Goal: Task Accomplishment & Management: Use online tool/utility

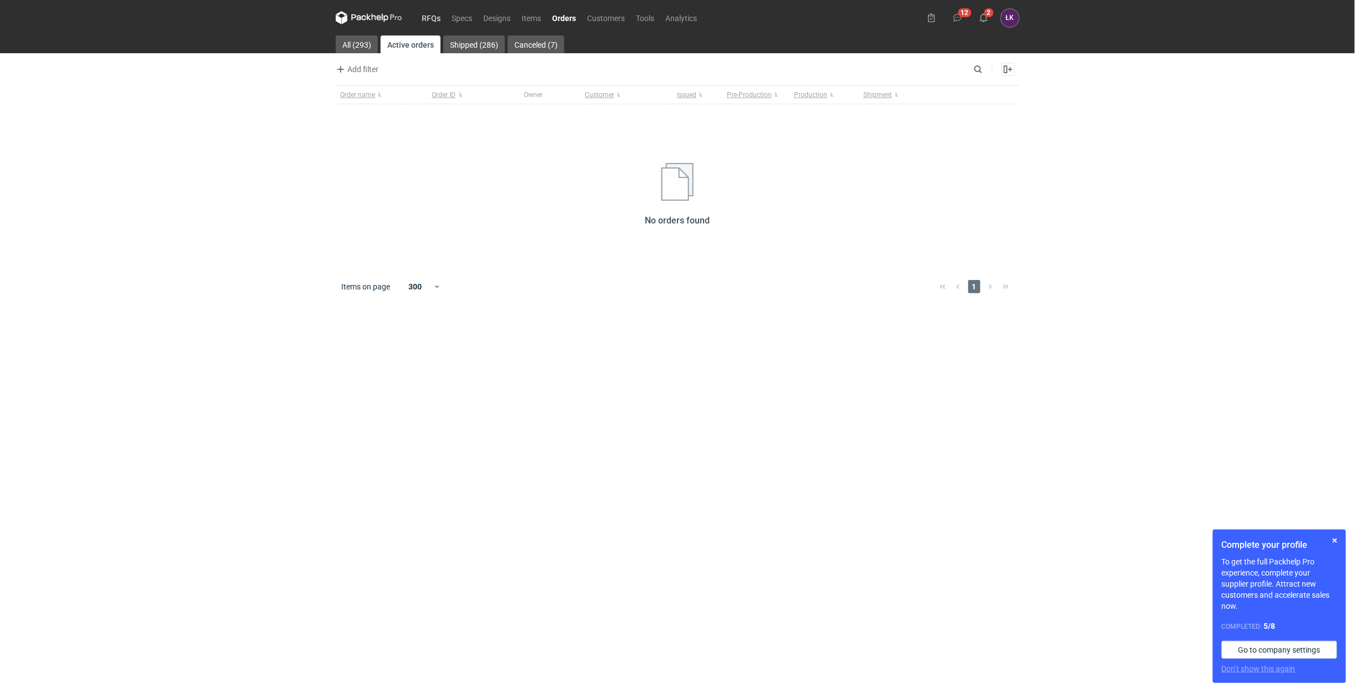
click at [426, 14] on link "RFQs" at bounding box center [431, 17] width 30 height 13
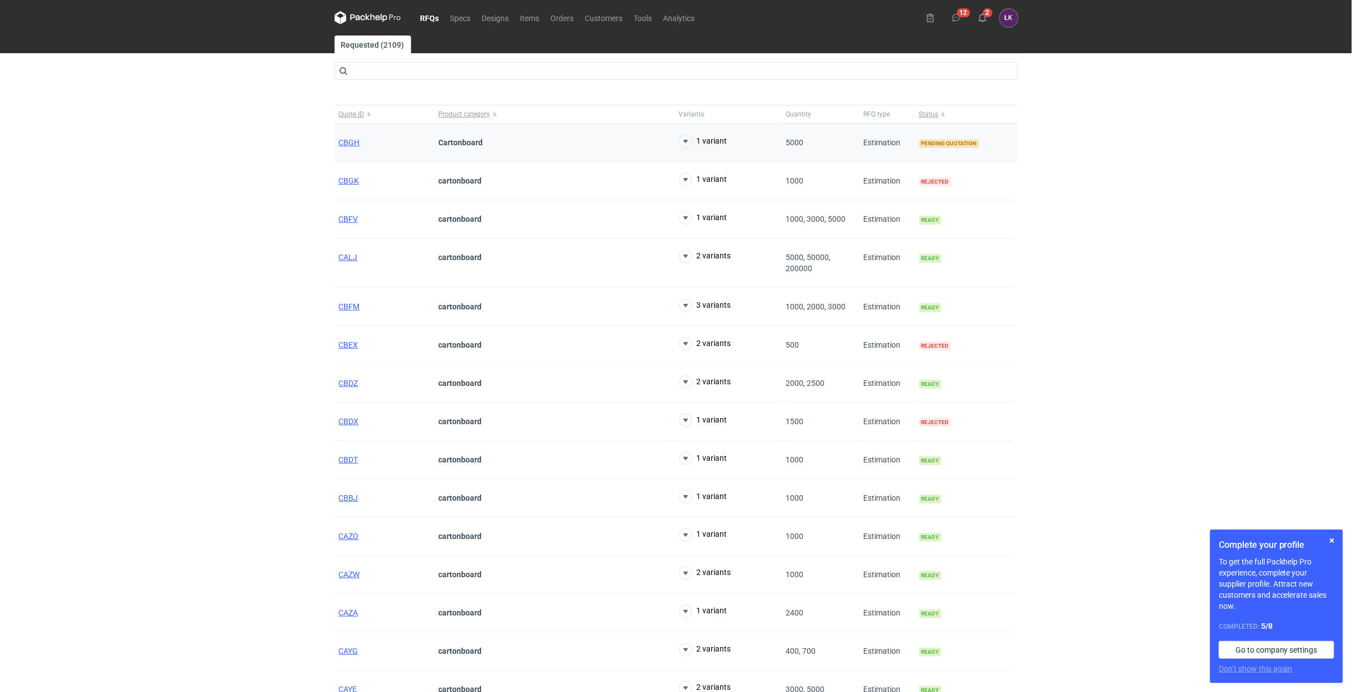
click at [348, 148] on div "CBGH" at bounding box center [385, 143] width 100 height 38
click at [348, 146] on span "CBGH" at bounding box center [349, 142] width 21 height 9
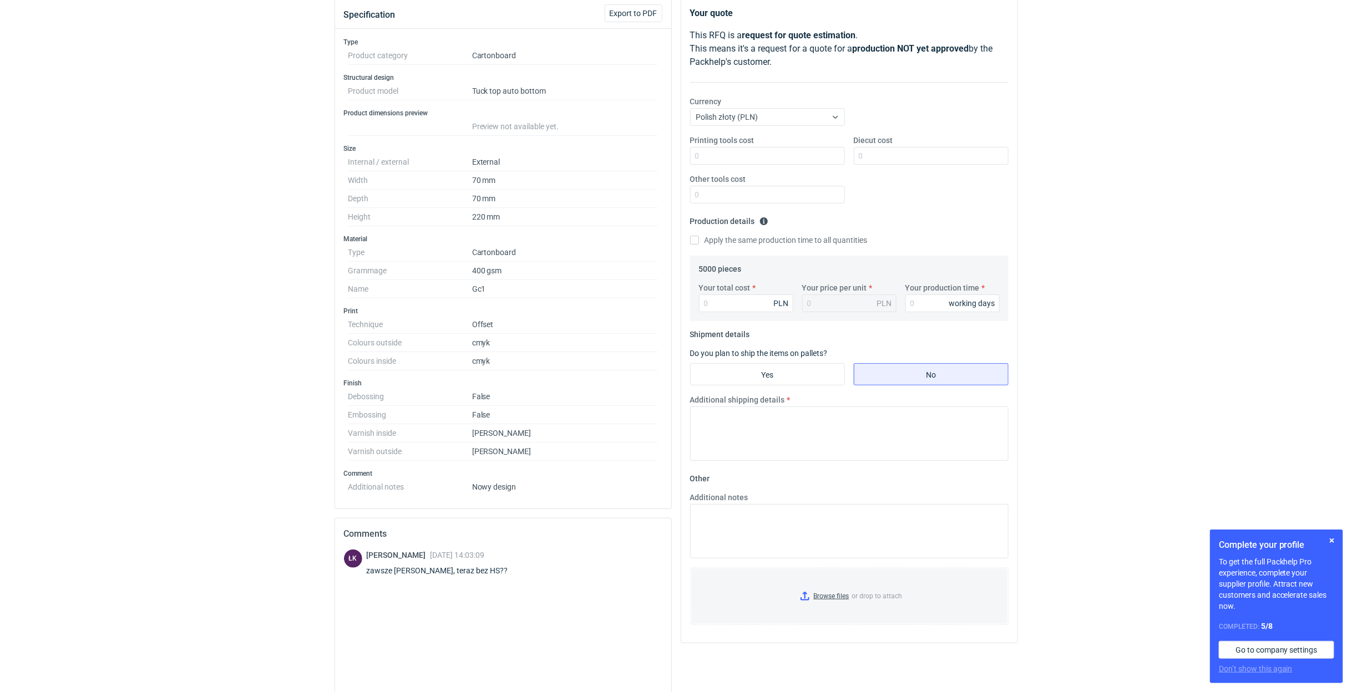
scroll to position [225, 0]
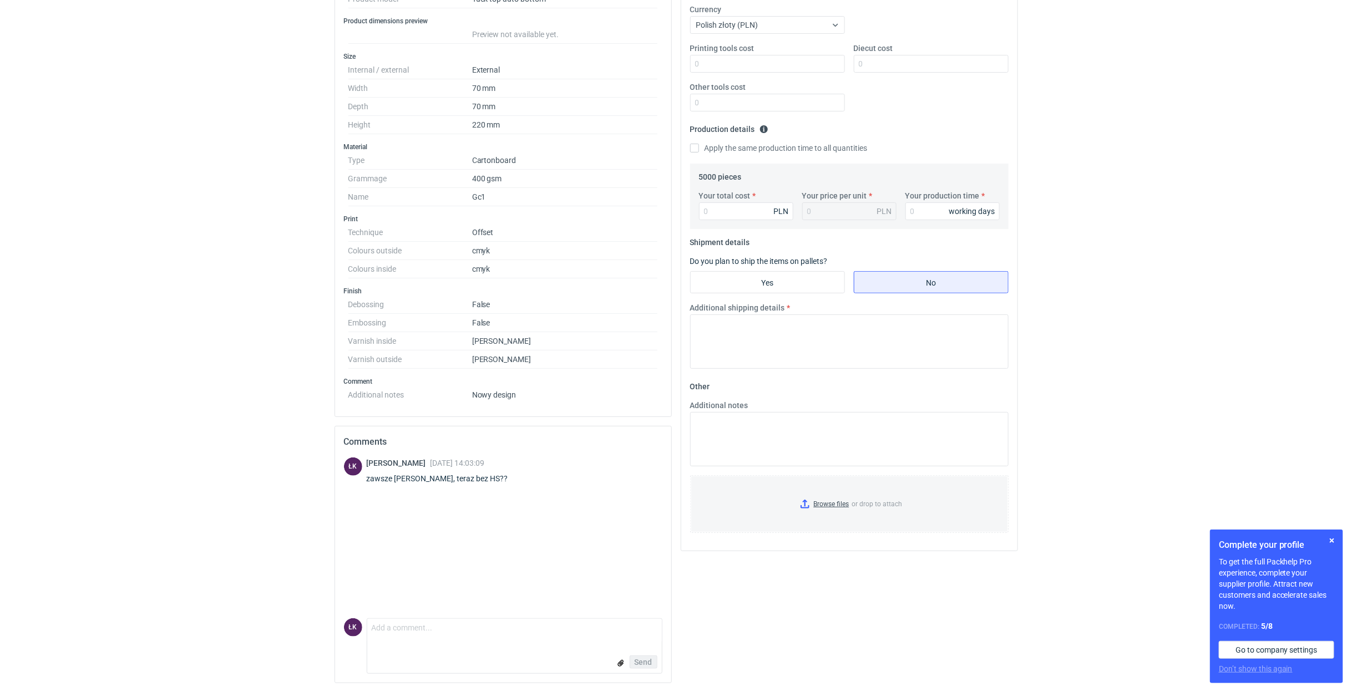
click at [126, 360] on div "RFQs Specs Designs Items Orders Customers Tools Analytics 12 2 [PERSON_NAME] Ko…" at bounding box center [676, 124] width 1352 height 692
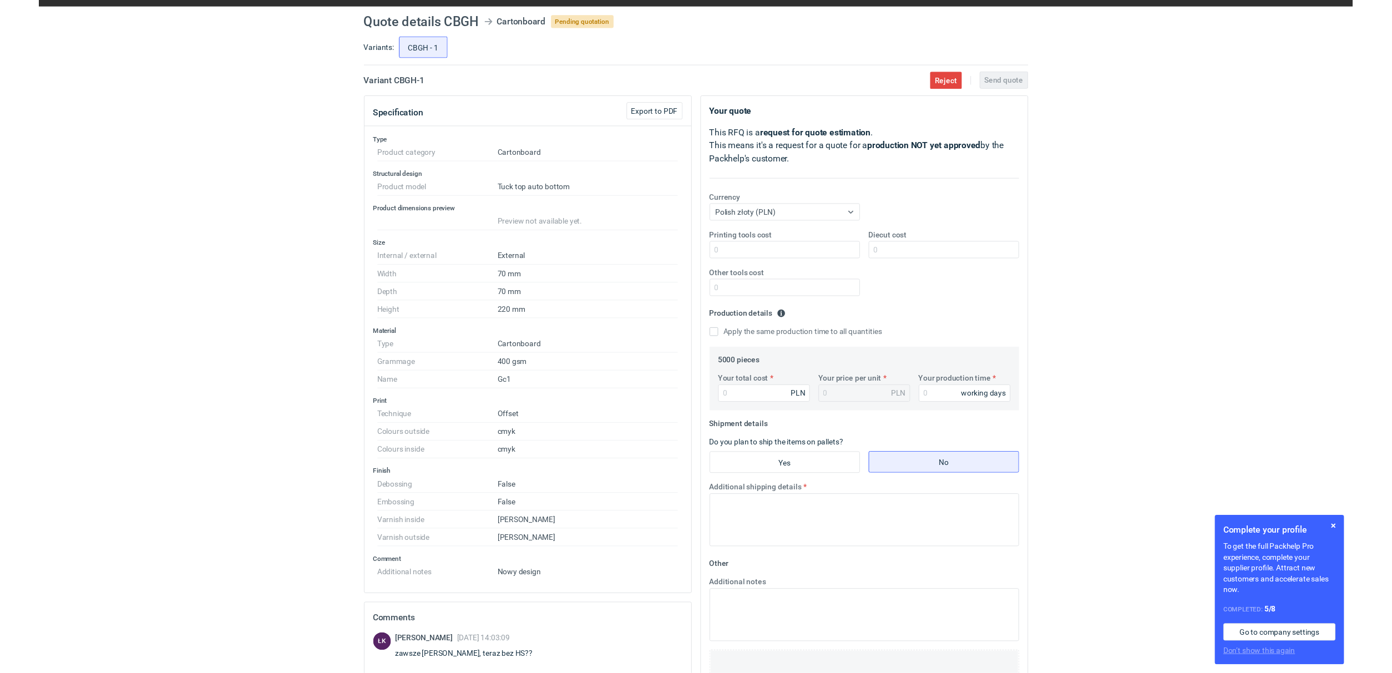
scroll to position [0, 0]
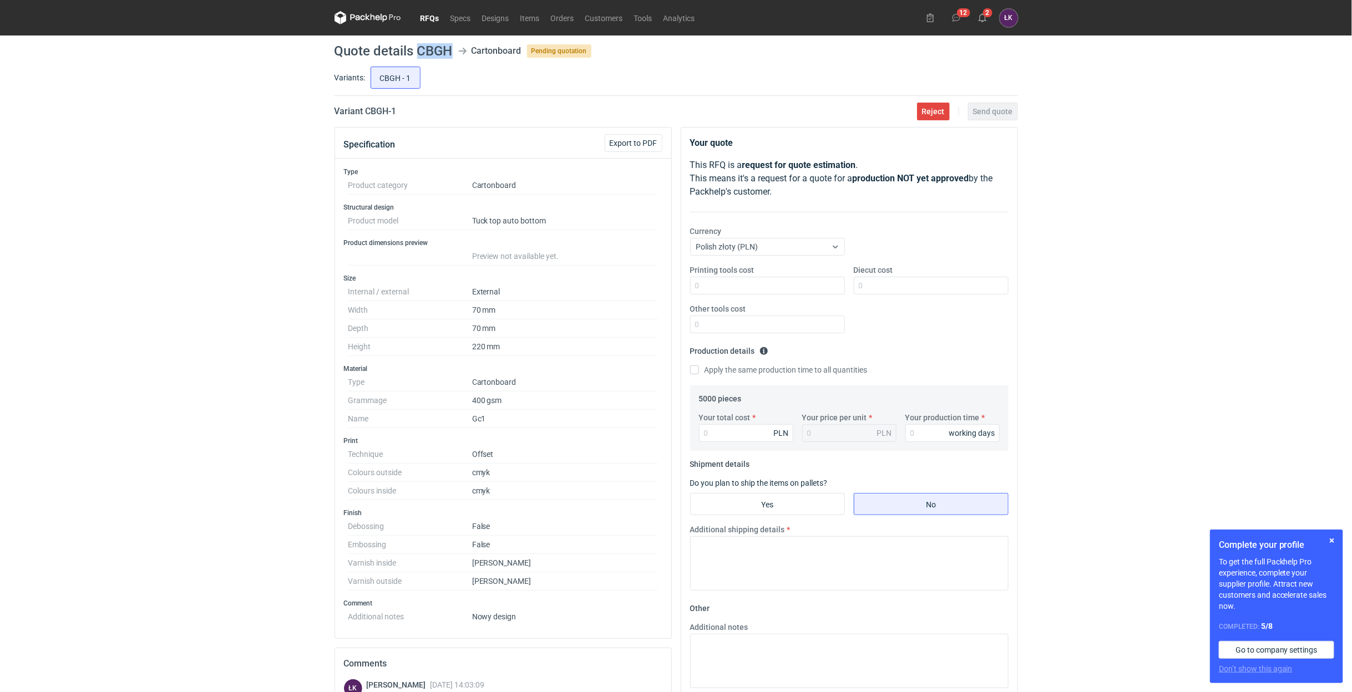
drag, startPoint x: 417, startPoint y: 50, endPoint x: 452, endPoint y: 43, distance: 36.2
click at [452, 43] on main "Quote details CBGH Cartonboard Pending quotation Variants: CBGH - 1 Variant CBG…" at bounding box center [676, 475] width 692 height 879
copy h1 "CBGH"
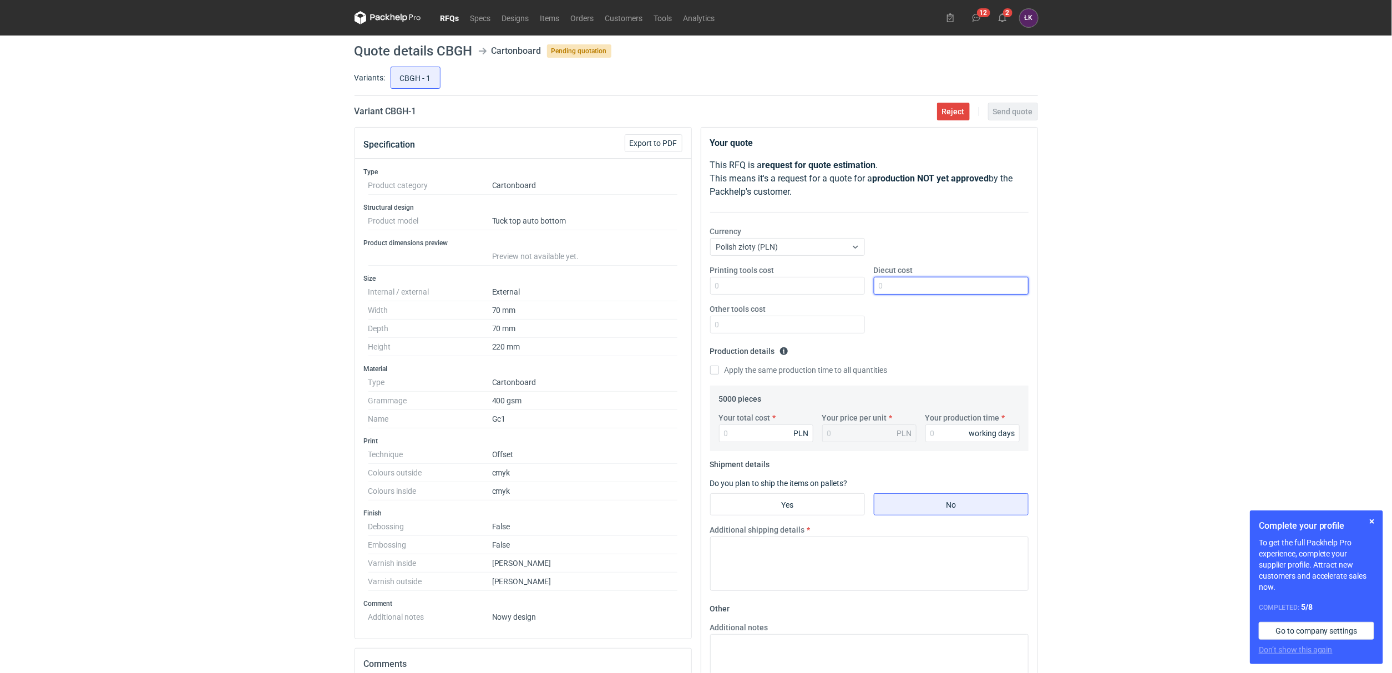
click at [896, 282] on input "Diecut cost" at bounding box center [951, 286] width 155 height 18
type input "0"
click at [776, 327] on input "Other tools cost" at bounding box center [787, 325] width 155 height 18
type input "0"
click at [745, 370] on label "Apply the same production time to all quantities" at bounding box center [799, 370] width 178 height 11
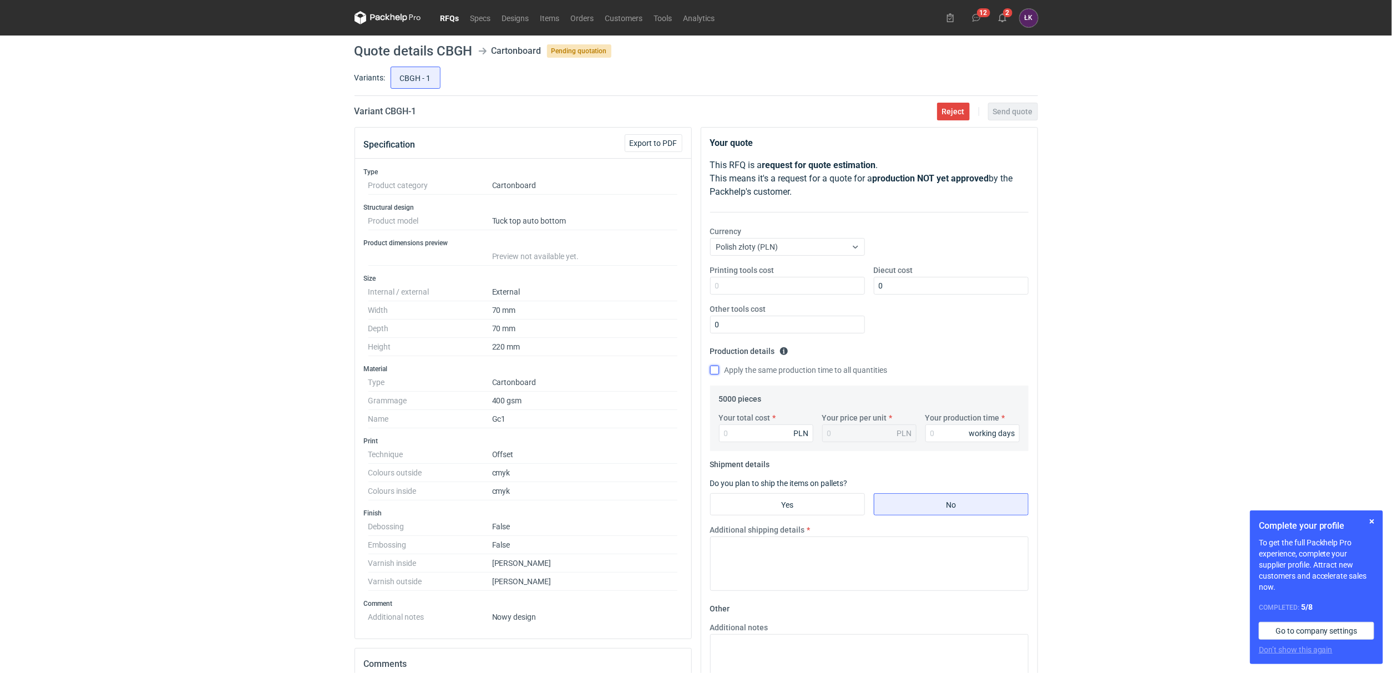
click at [719, 370] on input "Apply the same production time to all quantities" at bounding box center [714, 370] width 9 height 9
checkbox input "true"
click at [943, 439] on input "Your production time" at bounding box center [972, 433] width 94 height 18
type input "15"
click at [755, 433] on input "Your total cost" at bounding box center [766, 433] width 94 height 18
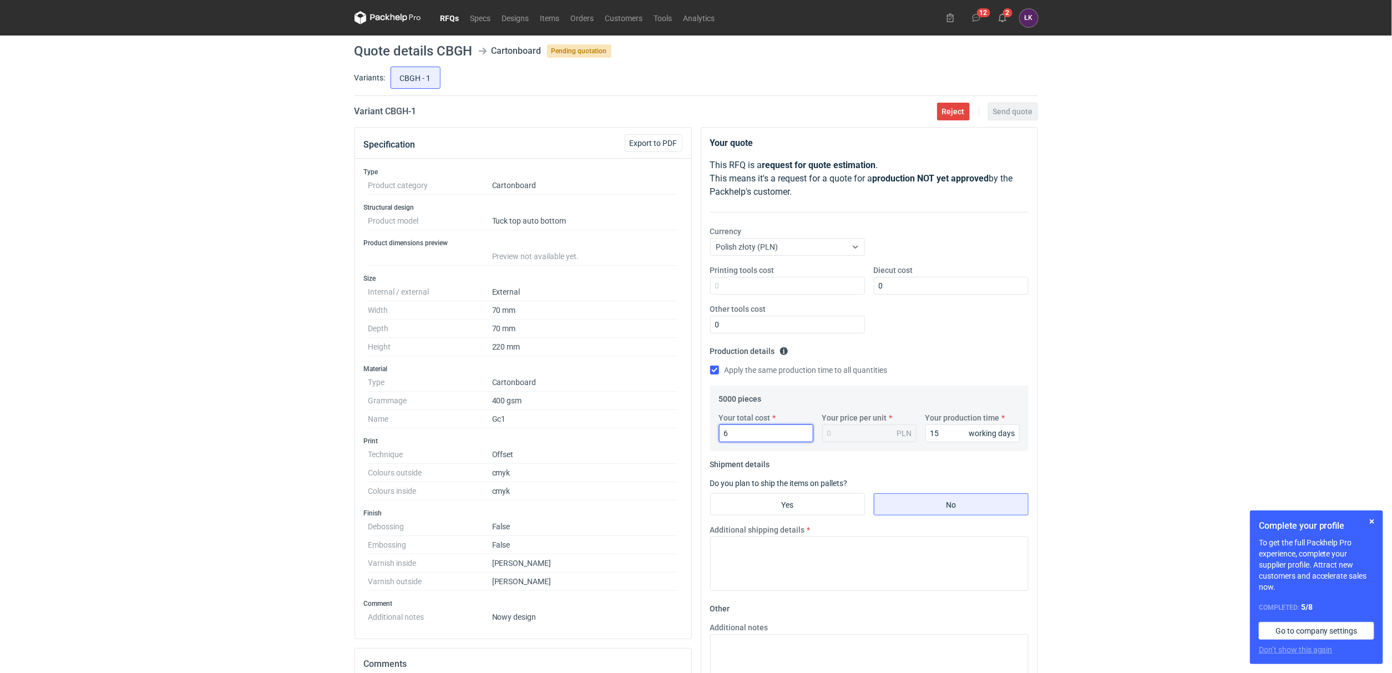
type input "69"
type input "0.01"
type input "6950"
type input "1.39"
type input "6950"
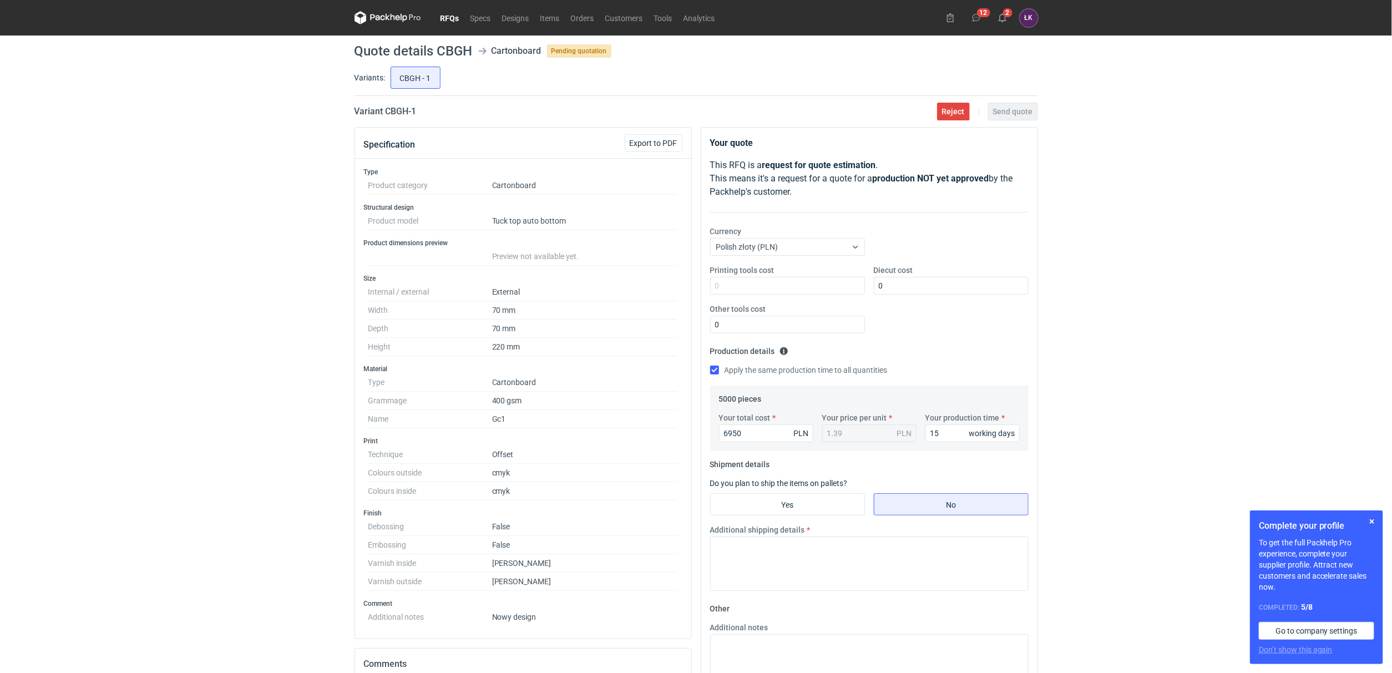
click at [1107, 433] on div "RFQs Specs Designs Items Orders Customers Tools Analytics 12 2 [PERSON_NAME] Ko…" at bounding box center [696, 336] width 1392 height 673
click at [819, 550] on textarea "Additional shipping details" at bounding box center [869, 564] width 318 height 54
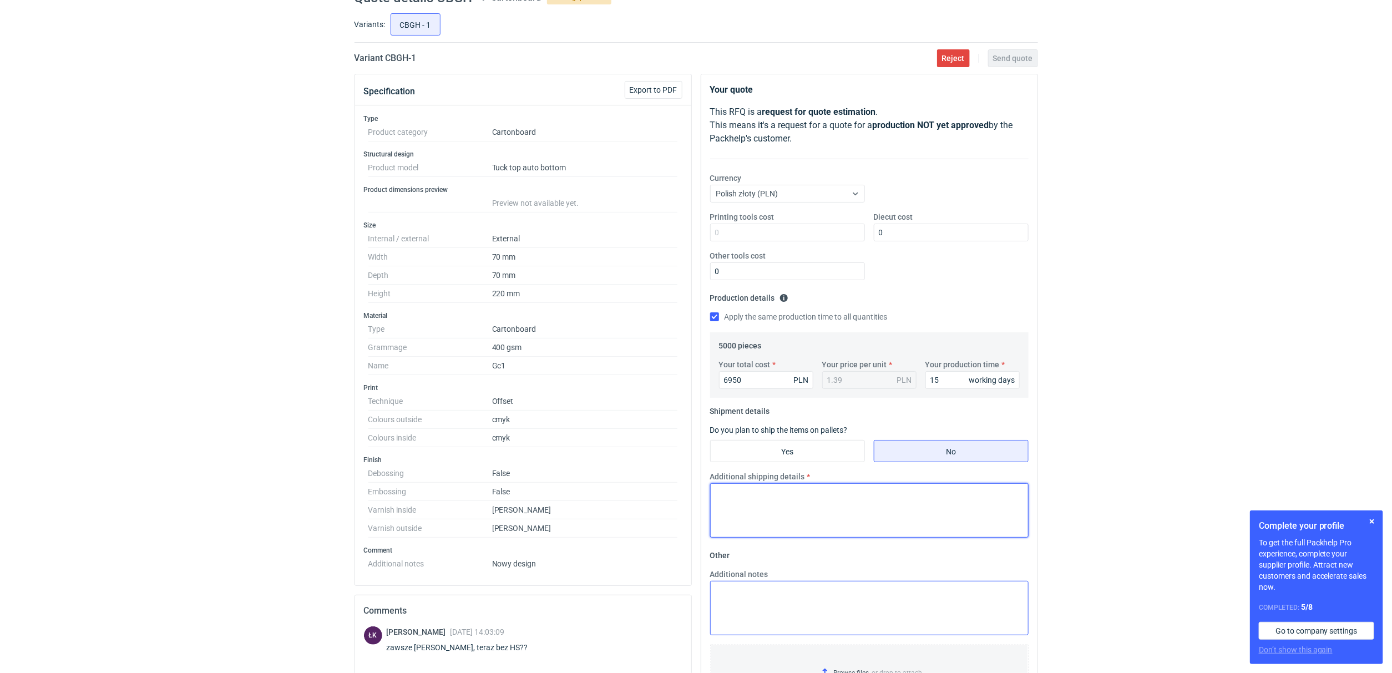
scroll to position [83, 0]
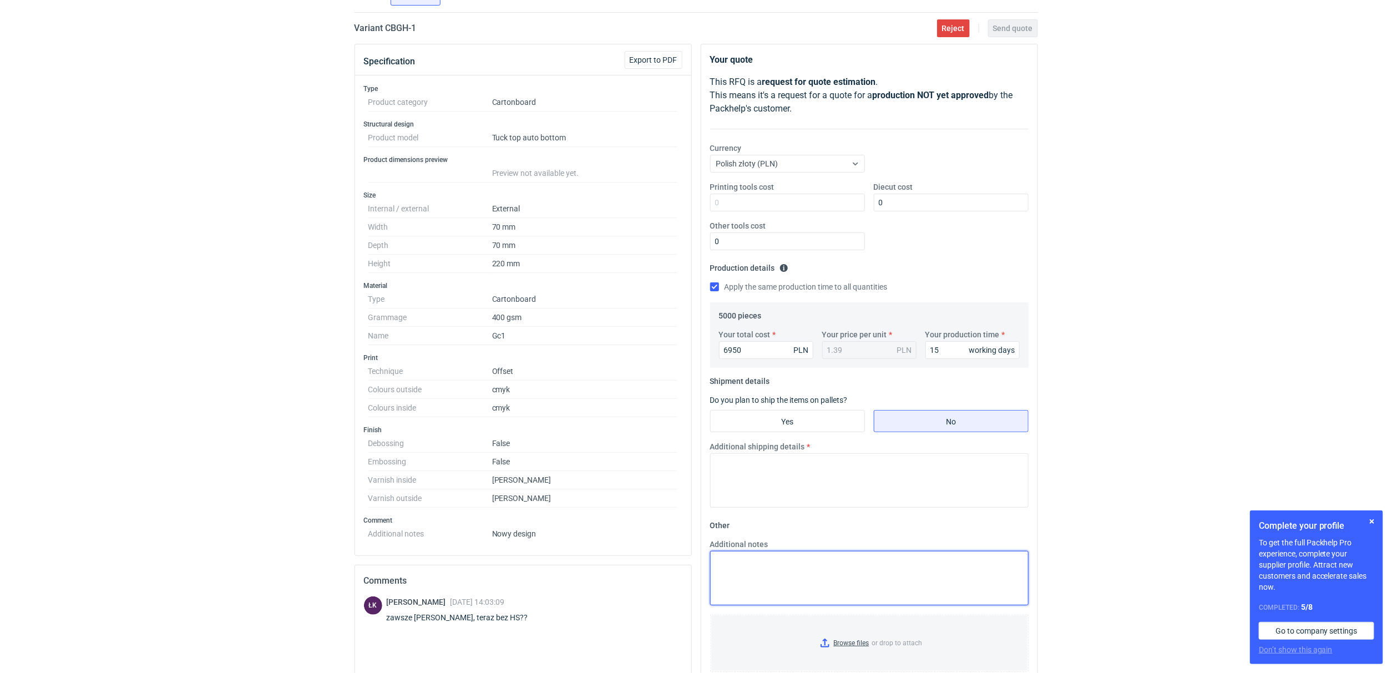
click at [725, 574] on textarea "Additional notes" at bounding box center [869, 578] width 318 height 54
type textarea "*NIE LICZONY HS"
drag, startPoint x: 751, startPoint y: 351, endPoint x: 724, endPoint y: 351, distance: 27.2
click at [724, 351] on input "6950" at bounding box center [766, 350] width 94 height 18
type input "7900"
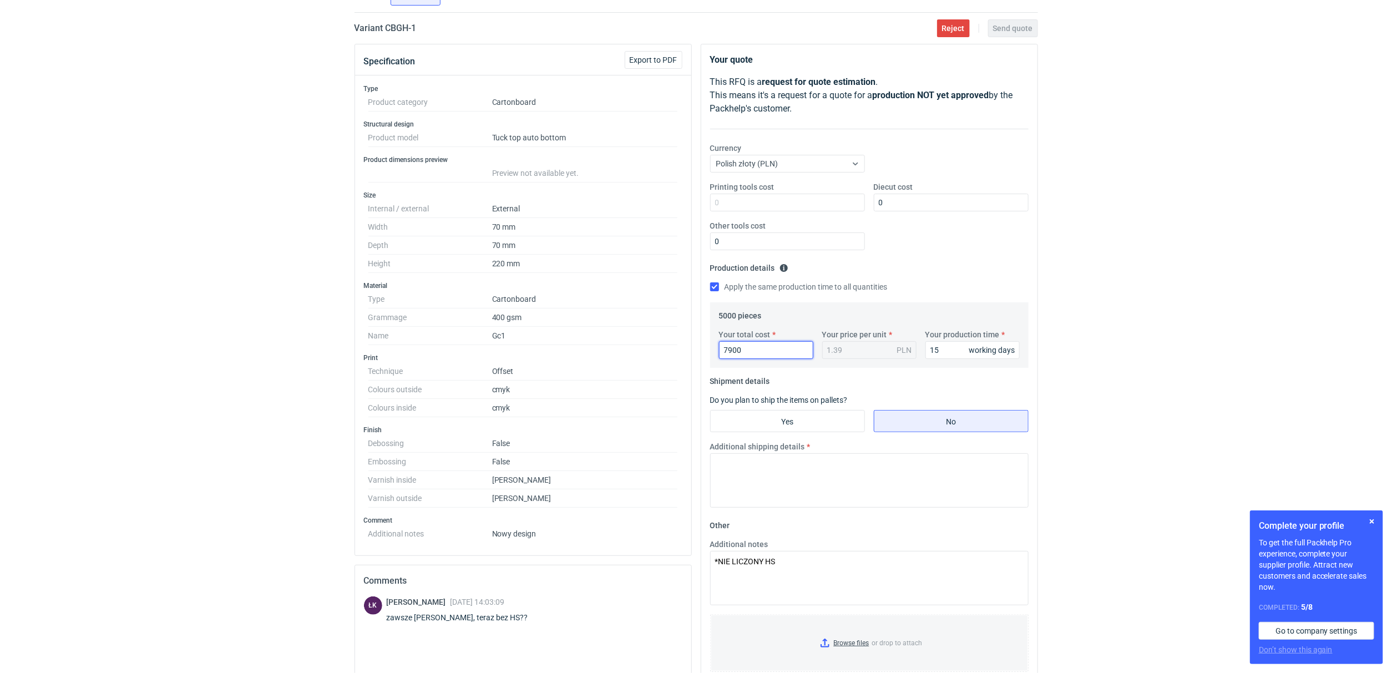
type input "1.58"
type input "7900"
click at [778, 409] on fieldset "Shipment details Do you plan to ship the items on pallets? Yes No Additional sh…" at bounding box center [869, 444] width 318 height 144
click at [776, 405] on fieldset "Shipment details Do you plan to ship the items on pallets? Yes No Additional sh…" at bounding box center [869, 444] width 318 height 144
click at [778, 420] on input "Yes" at bounding box center [788, 421] width 154 height 21
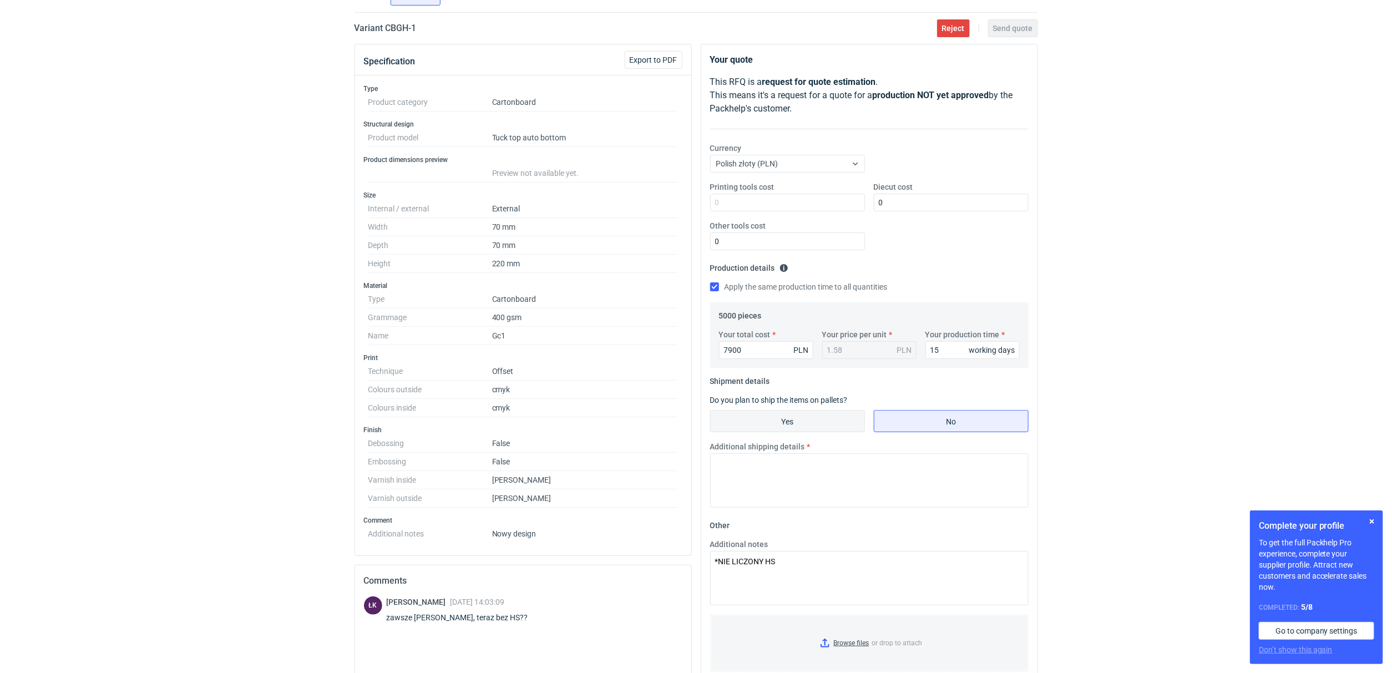
radio input "true"
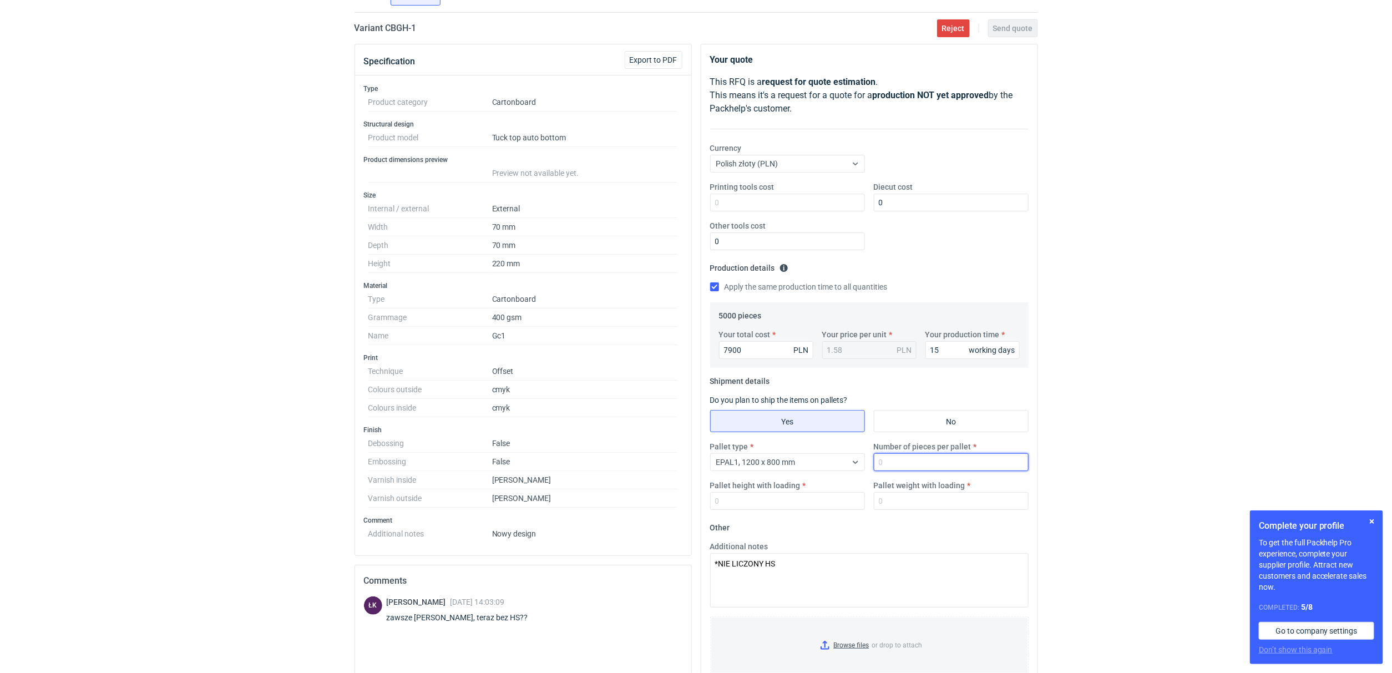
click at [892, 454] on input "Number of pieces per pallet" at bounding box center [951, 462] width 155 height 18
type input "5000"
drag, startPoint x: 1272, startPoint y: 108, endPoint x: 1310, endPoint y: 8, distance: 107.5
click at [1275, 102] on div "RFQs Specs Designs Items Orders Customers Tools Analytics 12 2 [PERSON_NAME] Ko…" at bounding box center [696, 253] width 1392 height 673
click at [906, 504] on input "Pallet weight with loading" at bounding box center [951, 501] width 155 height 18
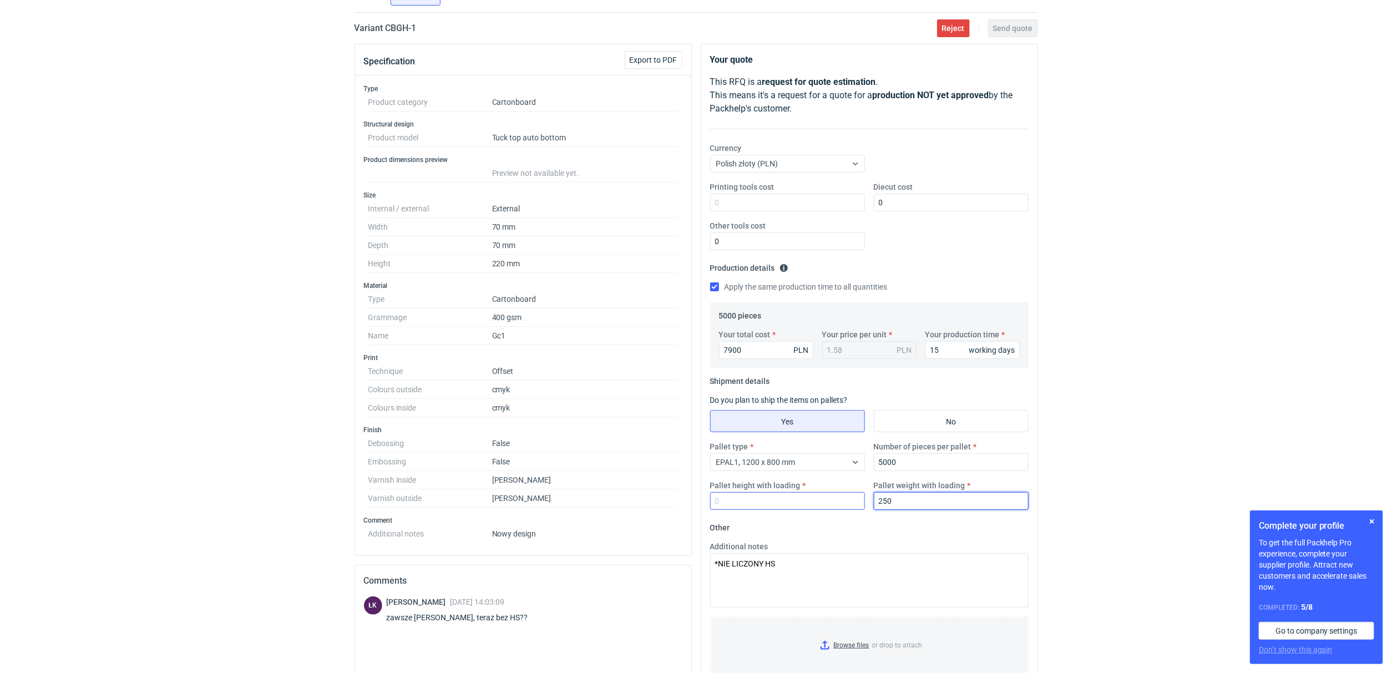
type input "250"
click at [751, 499] on input "Pallet height with loading" at bounding box center [787, 501] width 155 height 18
type input "160"
drag, startPoint x: 1162, startPoint y: 327, endPoint x: 1160, endPoint y: 315, distance: 12.5
click at [1162, 327] on div "RFQs Specs Designs Items Orders Customers Tools Analytics 12 2 [PERSON_NAME] Ko…" at bounding box center [696, 253] width 1392 height 673
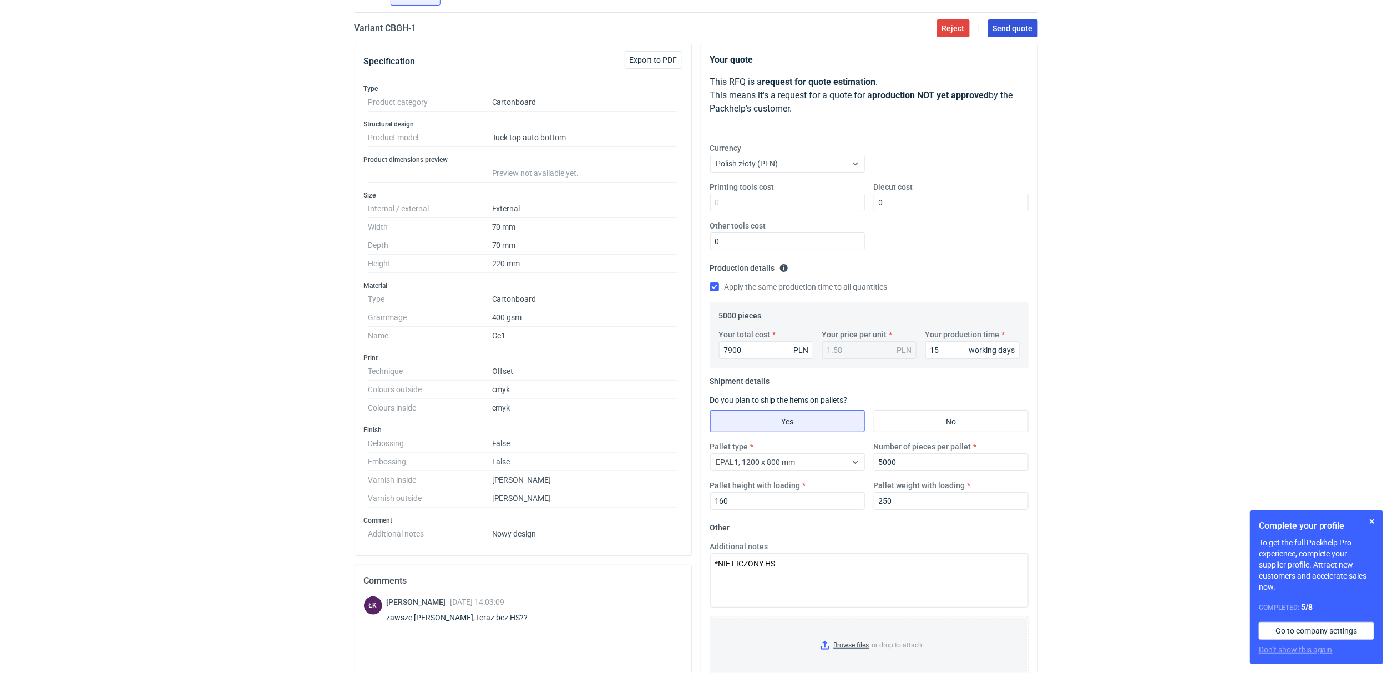
click at [1019, 35] on button "Send quote" at bounding box center [1013, 28] width 50 height 18
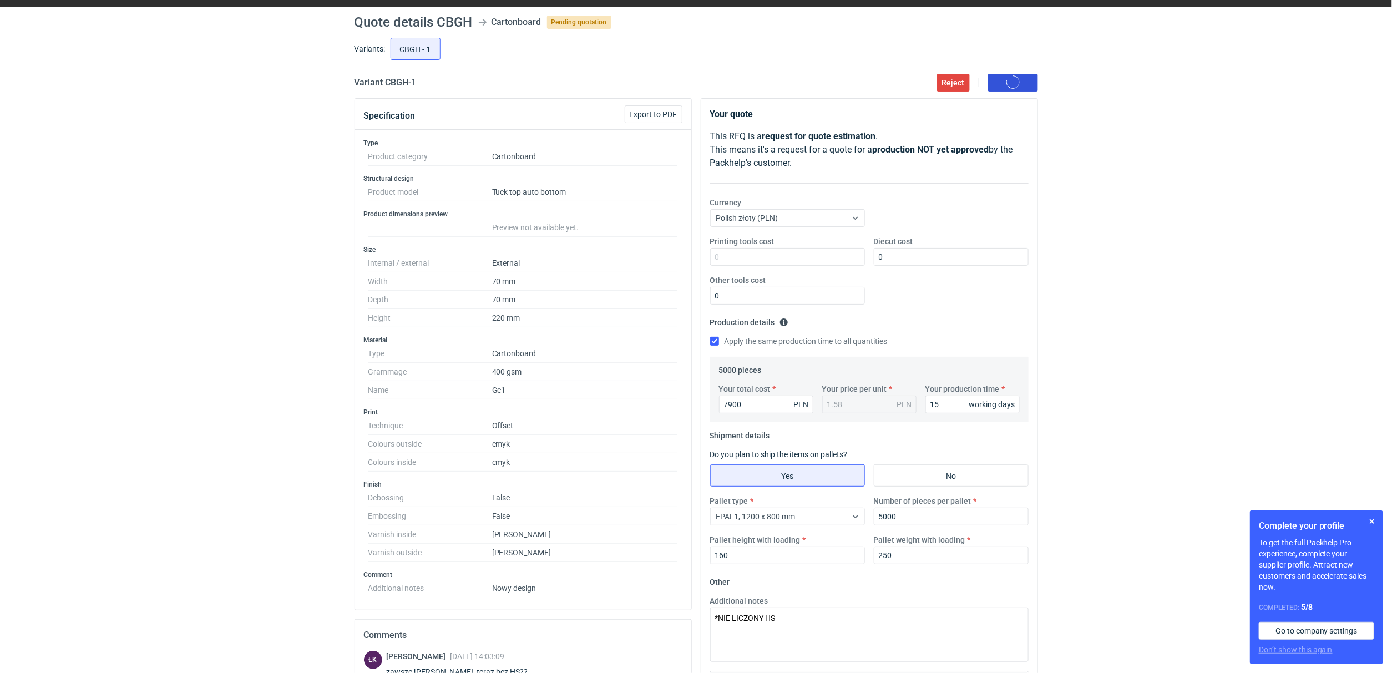
scroll to position [0, 0]
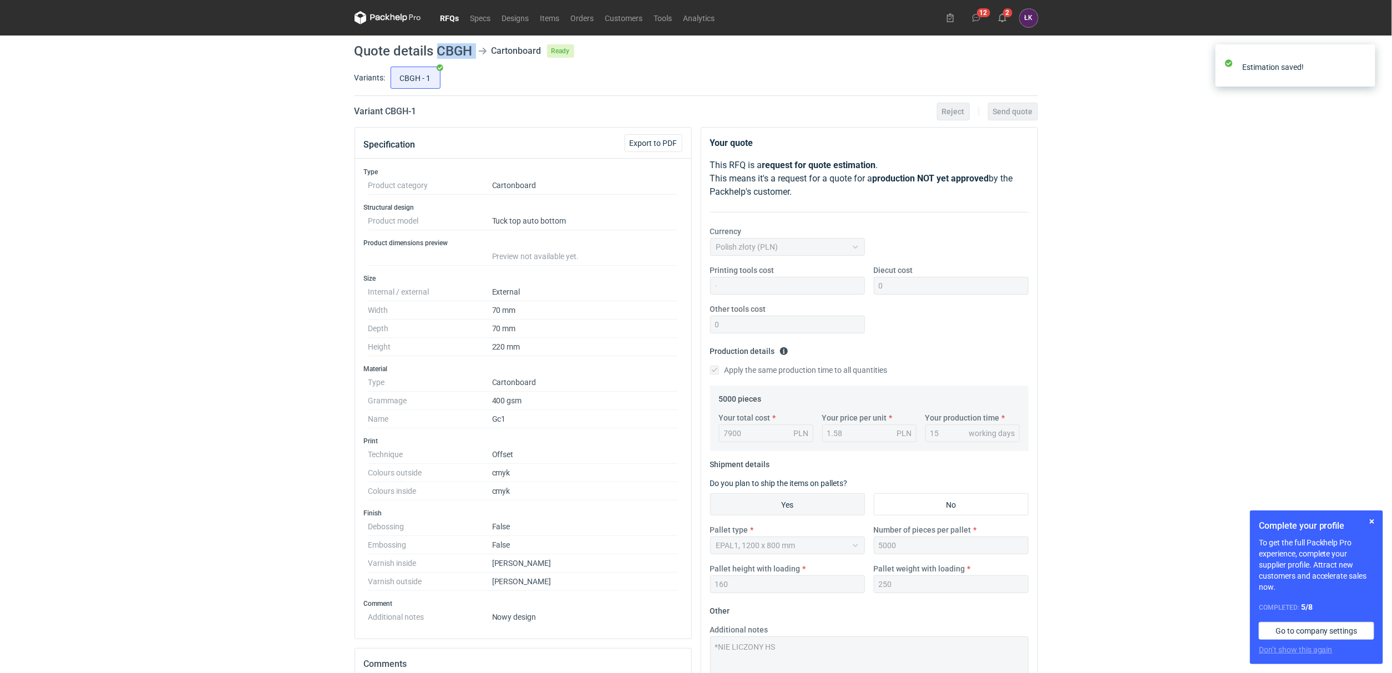
drag, startPoint x: 435, startPoint y: 51, endPoint x: 475, endPoint y: 52, distance: 40.5
click at [475, 52] on header "Quote details CBGH Cartonboard Ready" at bounding box center [697, 50] width 684 height 13
copy header "CBGH"
click at [237, 252] on div "RFQs Specs Designs Items Orders Customers Tools Analytics 12 2 [PERSON_NAME] Ko…" at bounding box center [696, 336] width 1392 height 673
click at [1007, 22] on button "2" at bounding box center [1003, 18] width 18 height 18
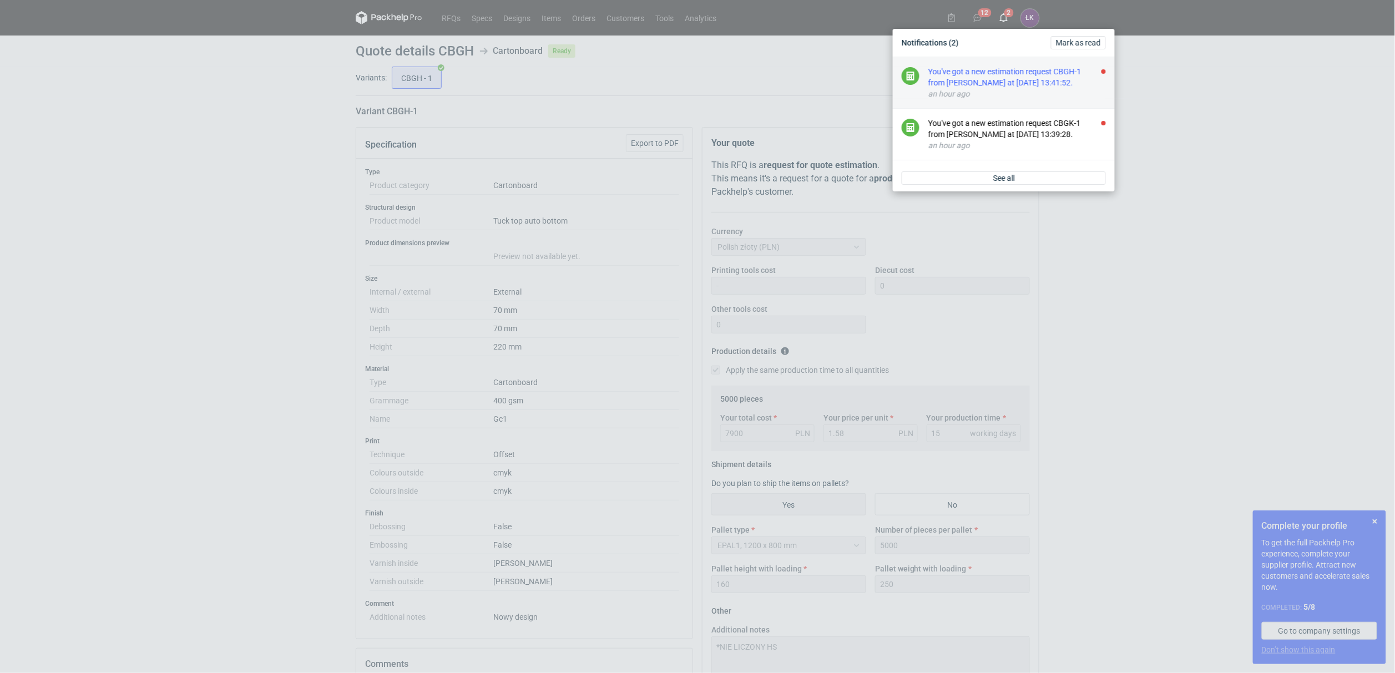
click at [988, 92] on div "an hour ago" at bounding box center [1017, 93] width 178 height 11
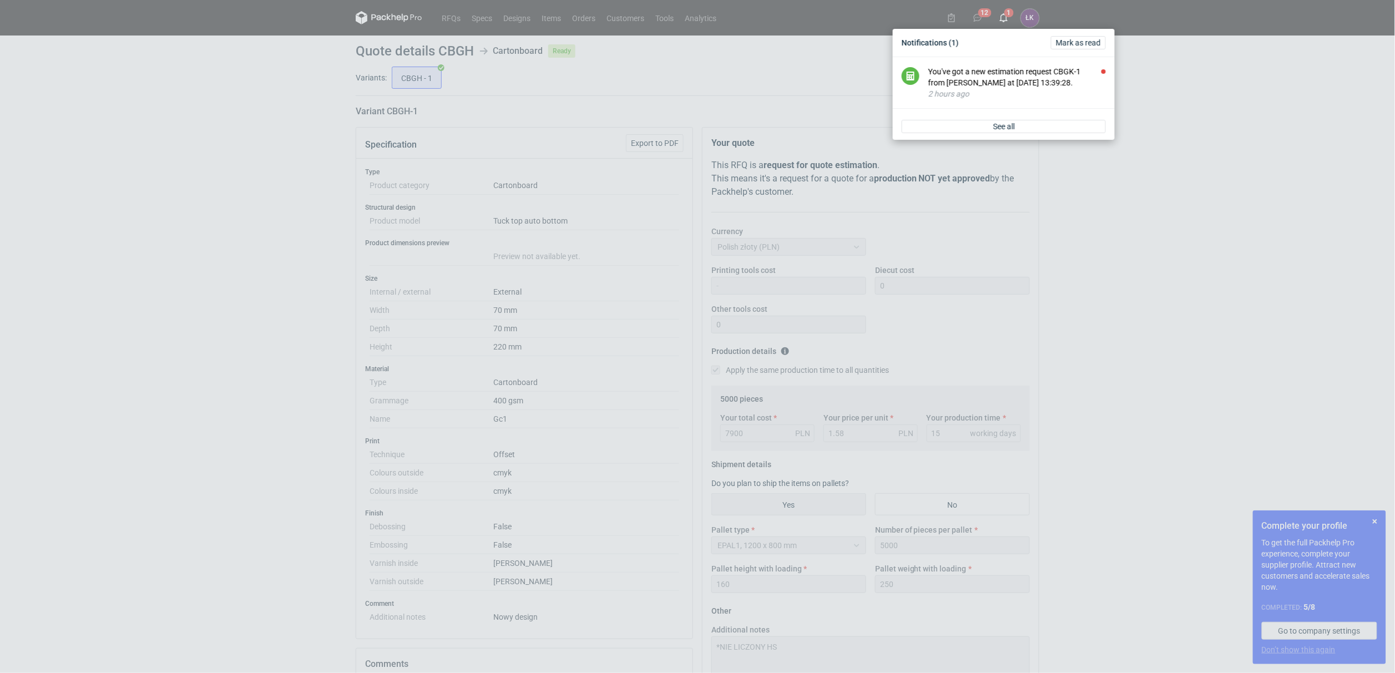
click at [988, 92] on div "2 hours ago" at bounding box center [1017, 93] width 178 height 11
click at [54, 303] on div "Notifications [PERSON_NAME] as read Good job, you're up to date. When someone i…" at bounding box center [697, 336] width 1395 height 673
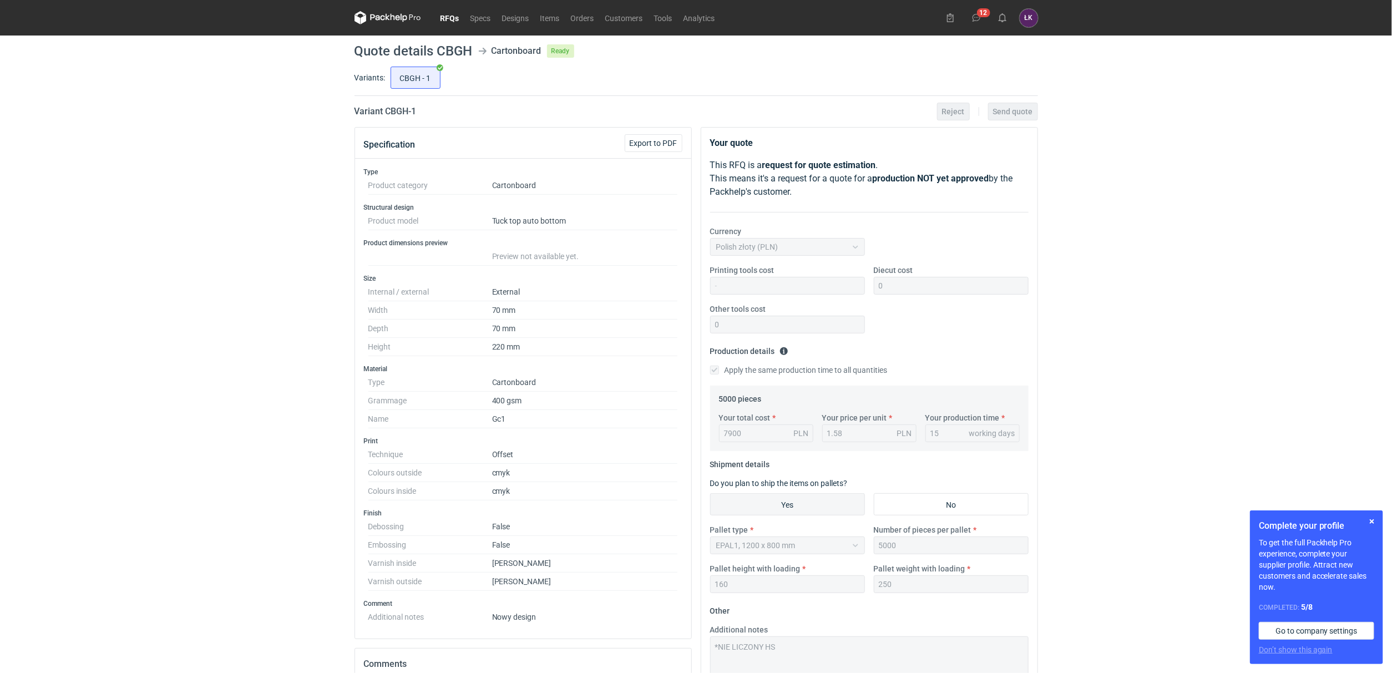
click at [1099, 220] on div "RFQs Specs Designs Items Orders Customers Tools Analytics 12 [PERSON_NAME] Kowa…" at bounding box center [696, 336] width 1392 height 673
click at [439, 11] on link "RFQs" at bounding box center [450, 17] width 30 height 13
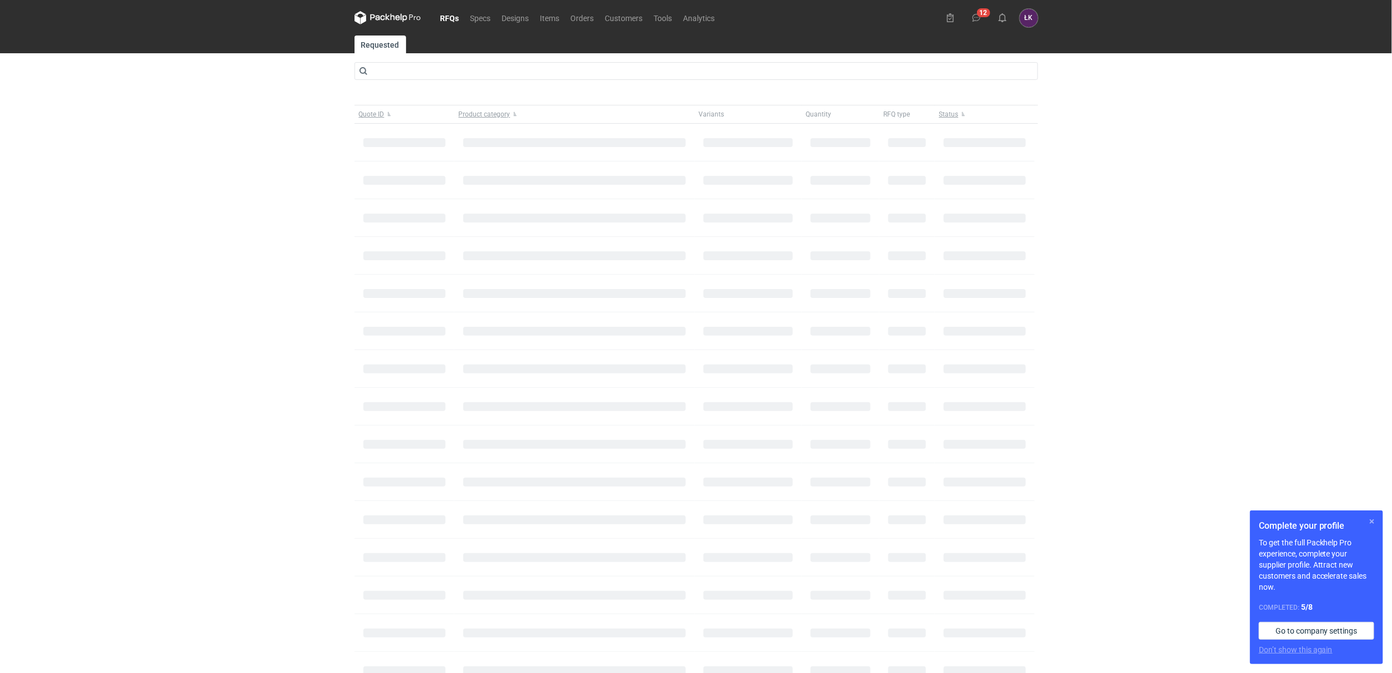
click at [1352, 519] on button "button" at bounding box center [1371, 521] width 13 height 13
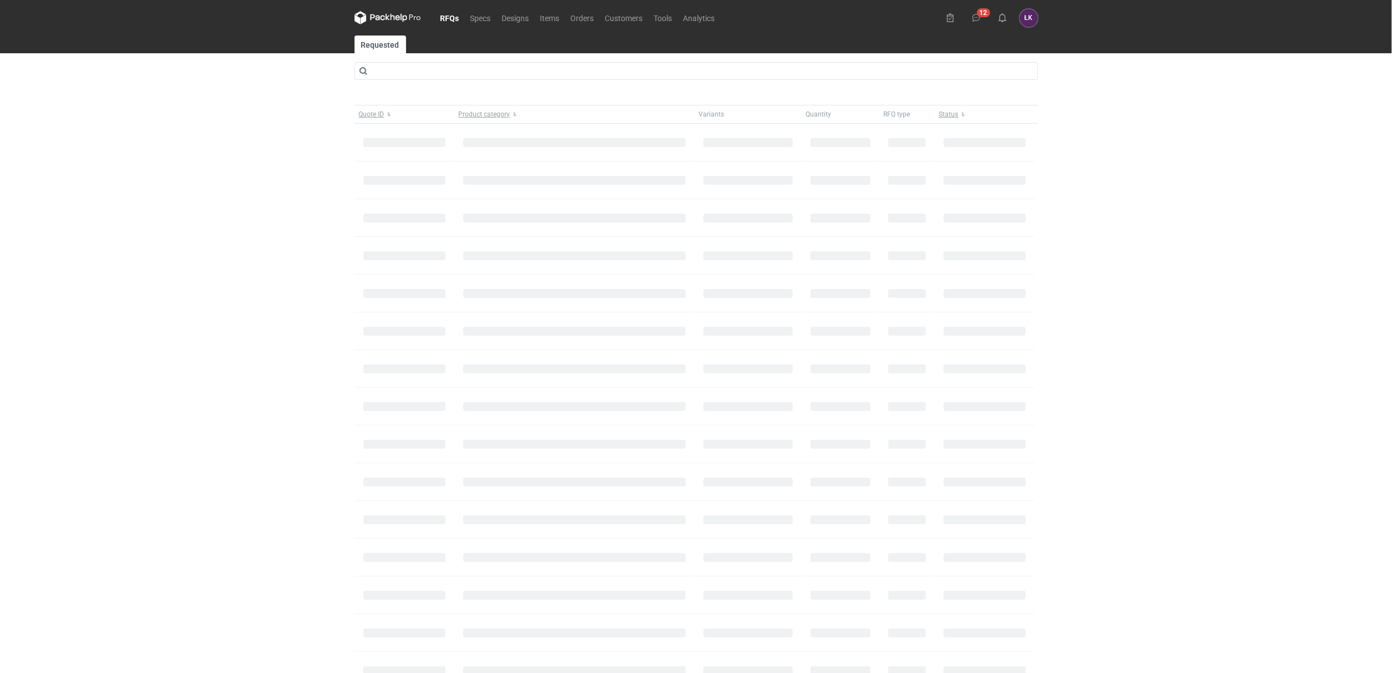
click at [1242, 387] on div "RFQs Specs Designs Items Orders Customers Tools Analytics 12 [PERSON_NAME] Kowa…" at bounding box center [696, 336] width 1392 height 673
